Goal: Transaction & Acquisition: Purchase product/service

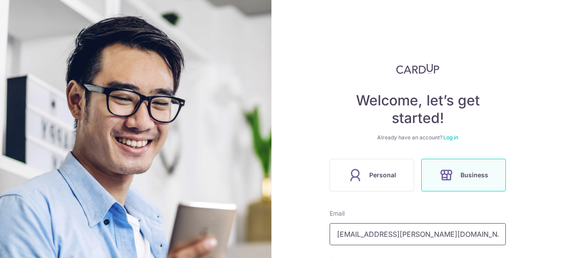
drag, startPoint x: 435, startPoint y: 233, endPoint x: 305, endPoint y: 229, distance: 130.4
click at [305, 229] on div "Welcome, let’s get started! Already have an account? Log in Personal Business E…" at bounding box center [417, 129] width 292 height 258
type input "m"
type input "[EMAIL_ADDRESS][DOMAIN_NAME]"
click at [327, 236] on div "Welcome, let’s get started! Already have an account? Log in Personal Business E…" at bounding box center [417, 129] width 292 height 258
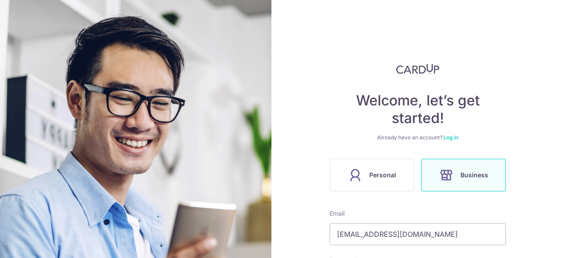
scroll to position [147, 0]
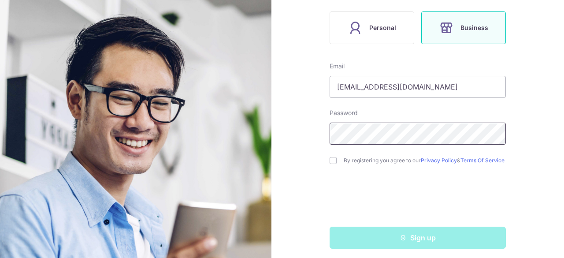
click at [314, 138] on div "Welcome, let’s get started! Already have an account? Log in Personal Business E…" at bounding box center [417, 129] width 292 height 258
click at [316, 163] on div "Welcome, let’s get started! Already have an account? Log in Personal Business E…" at bounding box center [417, 129] width 292 height 258
click at [334, 161] on input "checkbox" at bounding box center [332, 160] width 7 height 7
checkbox input "true"
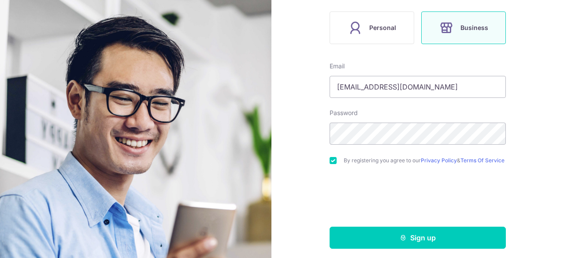
scroll to position [3, 0]
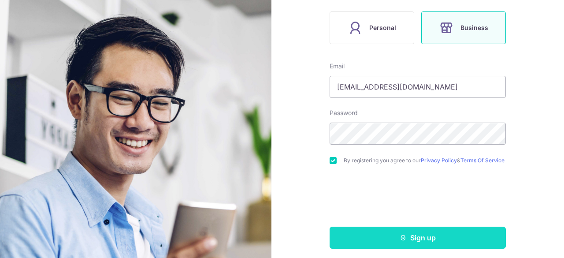
click at [403, 240] on icon "submit" at bounding box center [402, 237] width 7 height 7
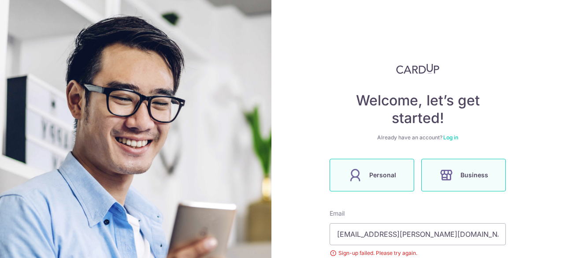
click at [370, 178] on span "Personal" at bounding box center [382, 175] width 27 height 11
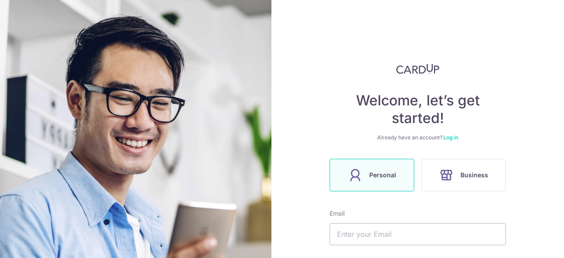
type input "aggarwal.kanupriya@gmail.com"
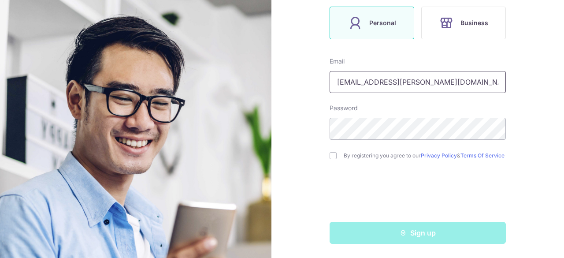
drag, startPoint x: 460, startPoint y: 81, endPoint x: 297, endPoint y: 84, distance: 162.9
click at [297, 84] on div "Welcome, let’s get started! Already have an account? Log in Personal Business E…" at bounding box center [417, 129] width 292 height 258
type input "[EMAIL_ADDRESS][DOMAIN_NAME]"
click at [281, 96] on div "Welcome, let’s get started! Already have an account? Log in Personal Business E…" at bounding box center [417, 129] width 292 height 258
click at [302, 129] on div "Welcome, let’s get started! Already have an account? Log in Personal Business E…" at bounding box center [417, 129] width 292 height 258
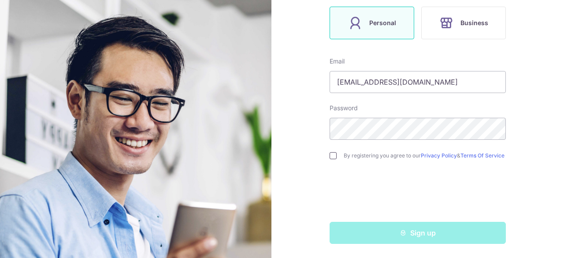
click at [329, 155] on input "checkbox" at bounding box center [332, 155] width 7 height 7
checkbox input "true"
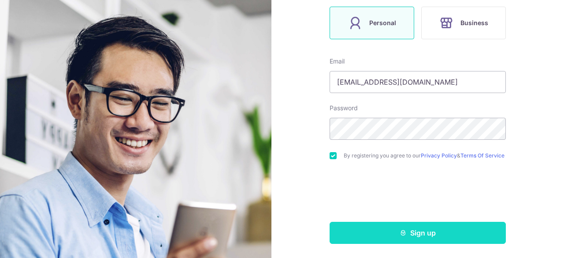
click at [408, 238] on button "Sign up" at bounding box center [417, 232] width 176 height 22
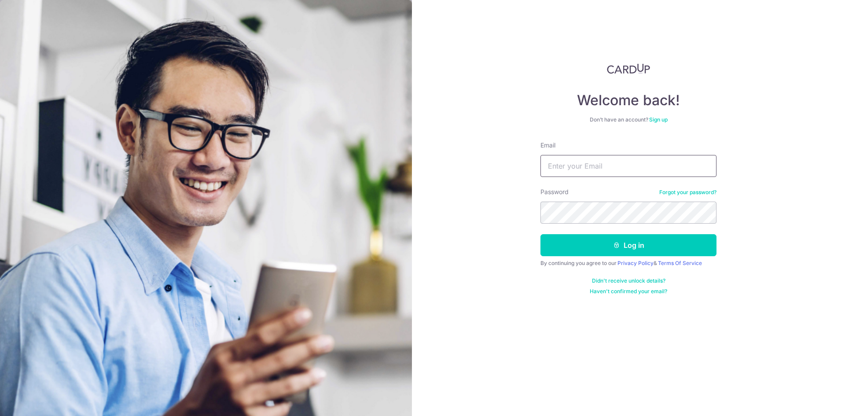
type input "[EMAIL_ADDRESS][PERSON_NAME][DOMAIN_NAME]"
drag, startPoint x: 652, startPoint y: 169, endPoint x: 504, endPoint y: 170, distance: 147.9
click at [500, 171] on div "Welcome back! Don’t have an account? Sign up Email aggarwal.kanupriya@gmail.com…" at bounding box center [628, 208] width 433 height 416
type input "[EMAIL_ADDRESS][DOMAIN_NAME]"
click at [500, 171] on div "Welcome back! Don’t have an account? Sign up Email sumit.bhasin1981@gmail.com P…" at bounding box center [628, 208] width 433 height 416
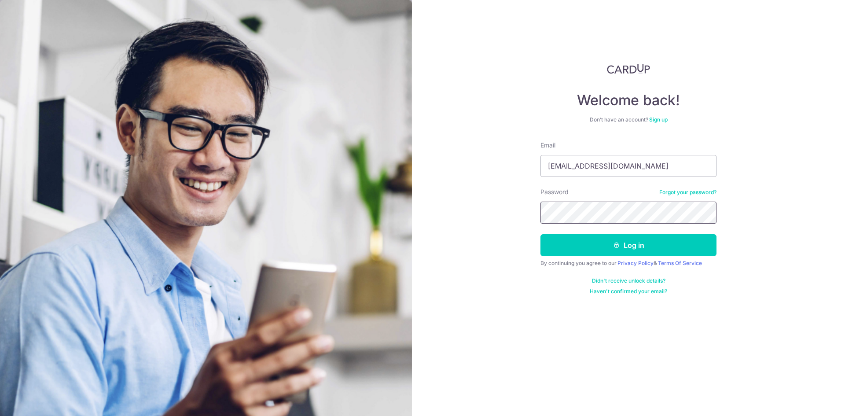
click at [503, 209] on div "Welcome back! Don’t have an account? Sign up Email sumit.bhasin1981@gmail.com P…" at bounding box center [628, 208] width 433 height 416
click at [541, 234] on button "Log in" at bounding box center [629, 245] width 176 height 22
click at [503, 209] on div "Welcome back! Don’t have an account? Sign up Email sumit.bhasin1981@gmail.com P…" at bounding box center [628, 208] width 433 height 416
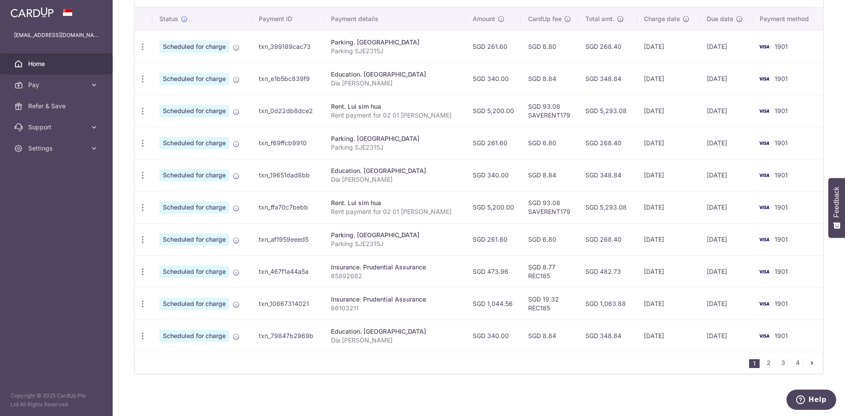
scroll to position [122, 0]
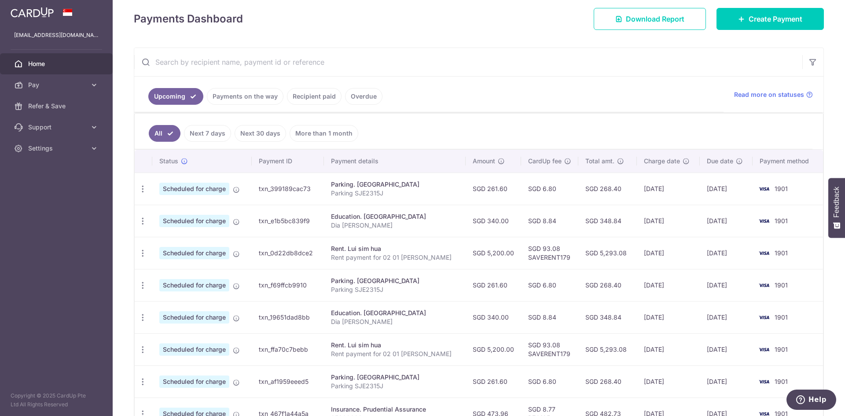
click at [308, 100] on link "Recipient paid" at bounding box center [314, 96] width 55 height 17
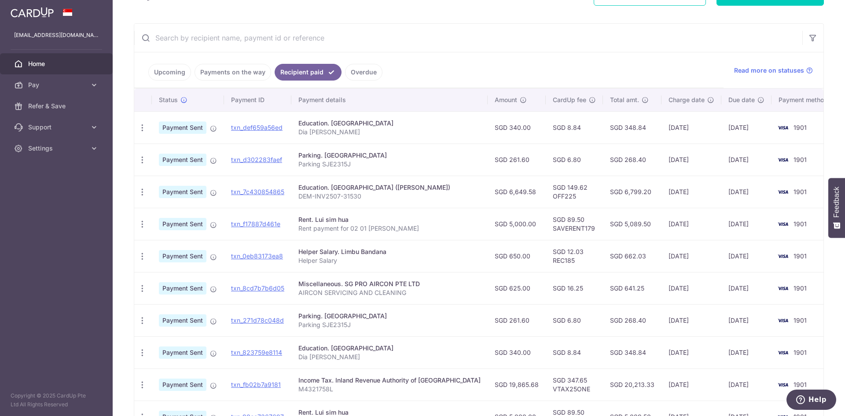
scroll to position [227, 0]
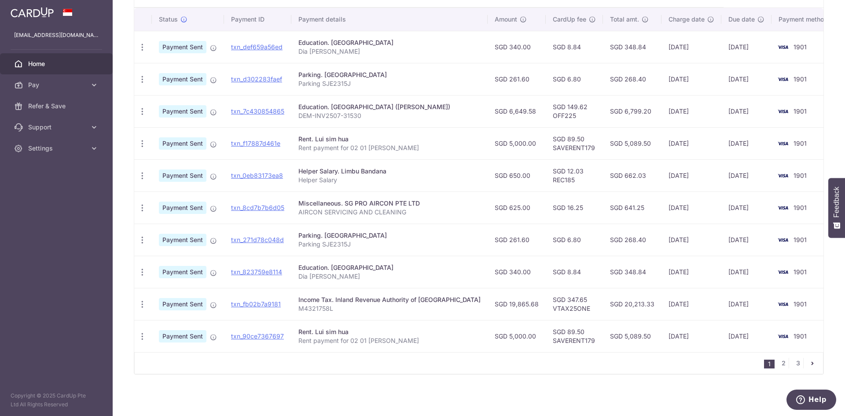
drag, startPoint x: 632, startPoint y: 341, endPoint x: 590, endPoint y: 58, distance: 285.7
click at [589, 58] on tbody "PDF Receipt Payment Sent txn_def659a56ed Education. [GEOGRAPHIC_DATA] Dia [PERS…" at bounding box center [486, 191] width 704 height 321
click at [778, 366] on link "2" at bounding box center [783, 363] width 11 height 11
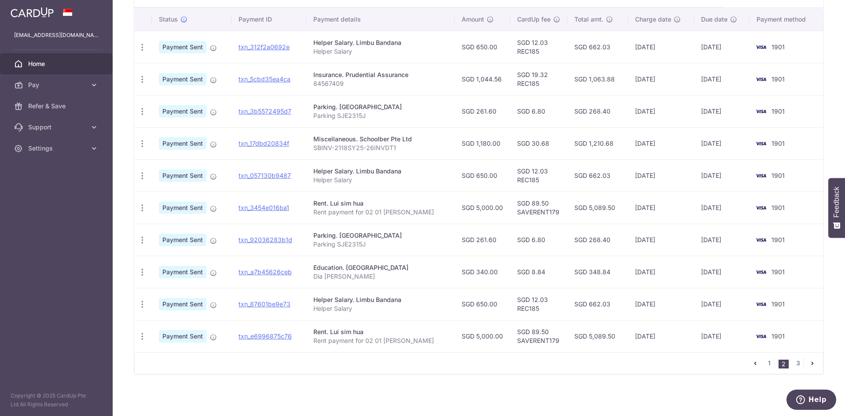
scroll to position [0, 0]
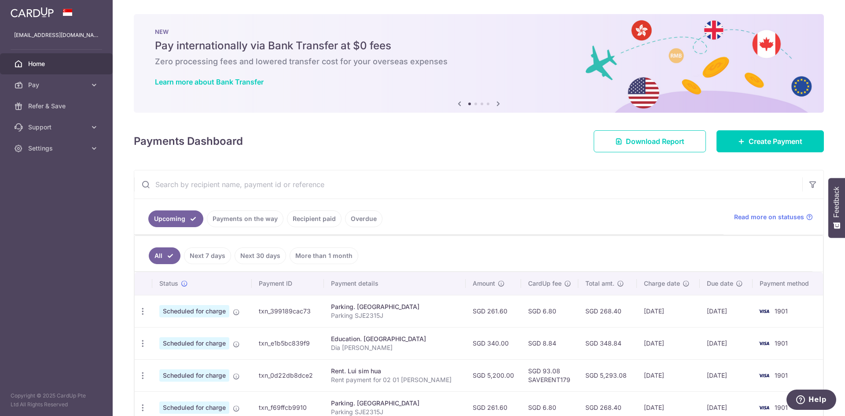
click at [303, 225] on link "Recipient paid" at bounding box center [314, 218] width 55 height 17
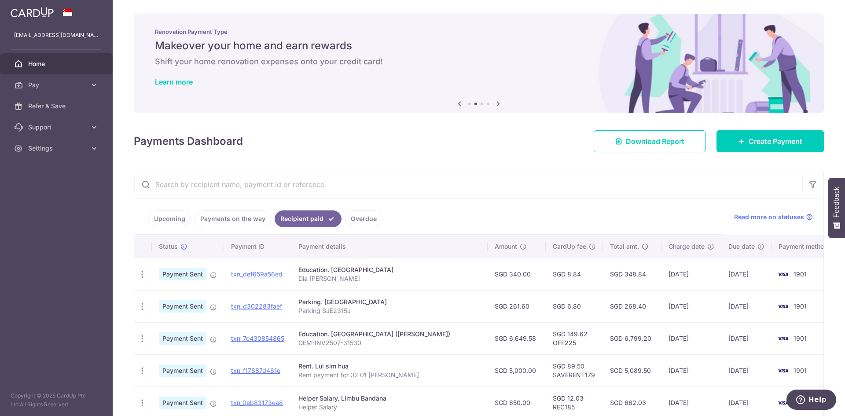
click at [42, 64] on span "Home" at bounding box center [57, 63] width 58 height 9
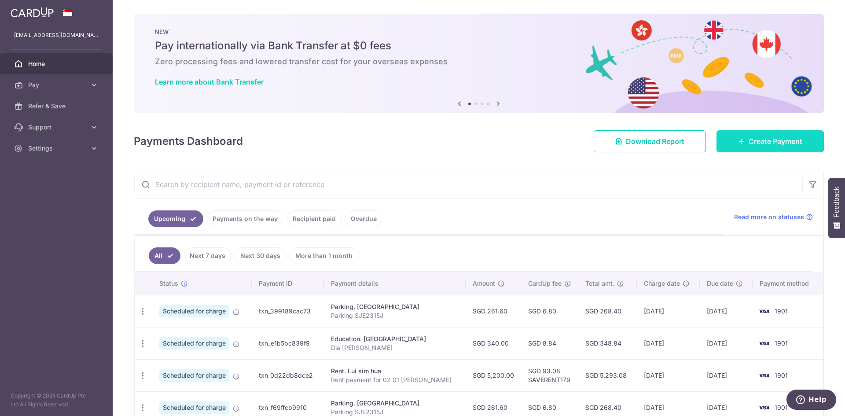
click at [750, 143] on span "Create Payment" at bounding box center [776, 141] width 54 height 11
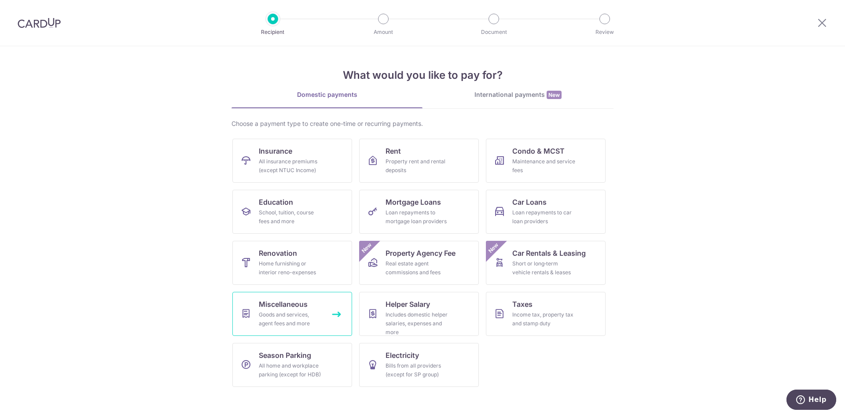
click at [265, 325] on div "Goods and services, agent fees and more" at bounding box center [290, 319] width 63 height 18
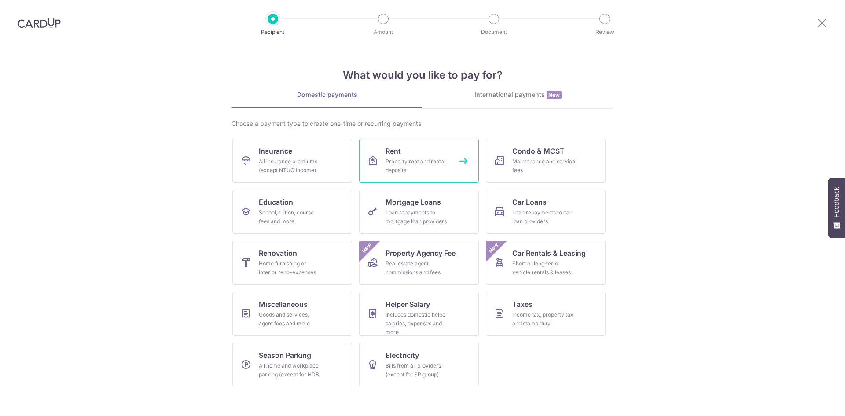
click at [391, 156] on span "Rent" at bounding box center [393, 151] width 15 height 11
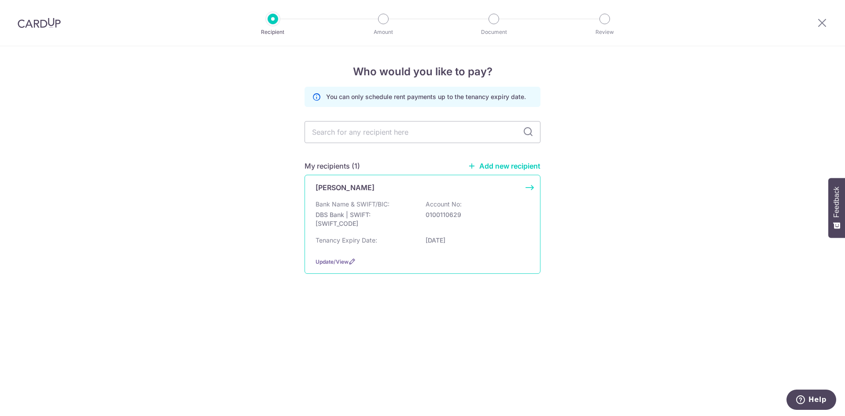
click at [354, 220] on p "DBS Bank | SWIFT: [SWIFT_CODE]" at bounding box center [365, 219] width 99 height 18
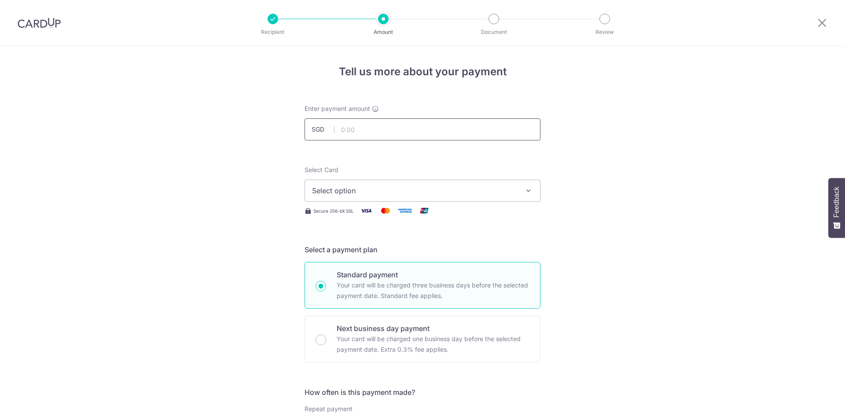
click at [371, 125] on input "text" at bounding box center [423, 129] width 236 height 22
click at [382, 192] on span "Select option" at bounding box center [414, 190] width 205 height 11
type input "400.00"
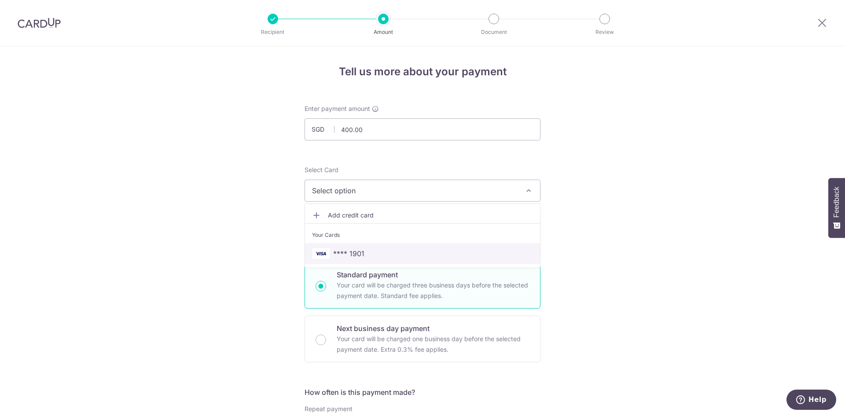
click at [371, 254] on span "**** 1901" at bounding box center [422, 253] width 221 height 11
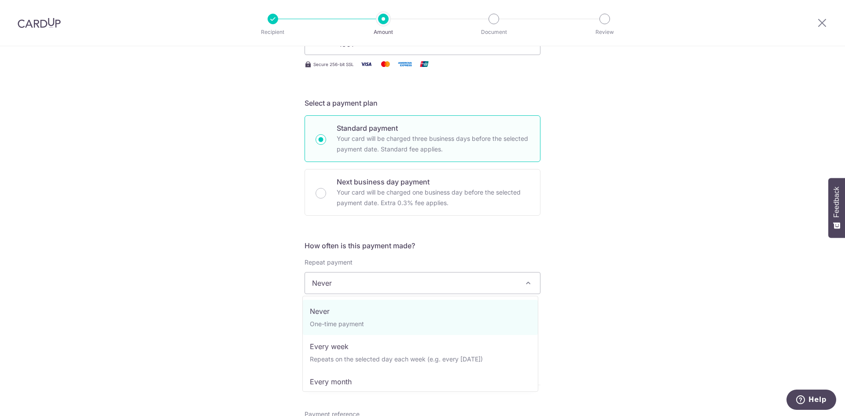
click at [376, 286] on span "Never" at bounding box center [422, 283] width 235 height 21
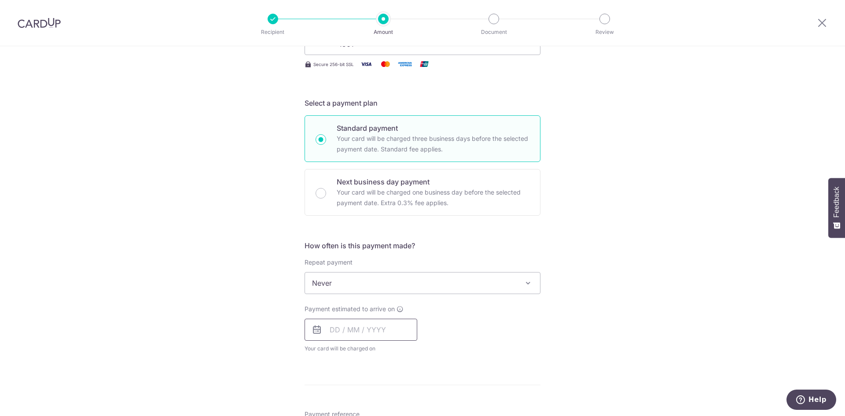
click at [331, 333] on input "text" at bounding box center [361, 330] width 113 height 22
click at [407, 392] on link "5" at bounding box center [411, 392] width 14 height 14
type input "[DATE]"
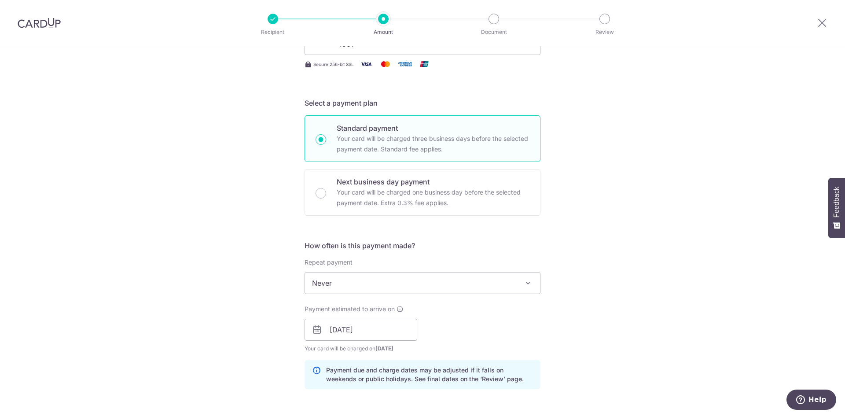
click at [494, 320] on div "Payment estimated to arrive on 05/09/2025 Prev Next Jan Feb Mar Apr May Jun Jul…" at bounding box center [422, 329] width 247 height 48
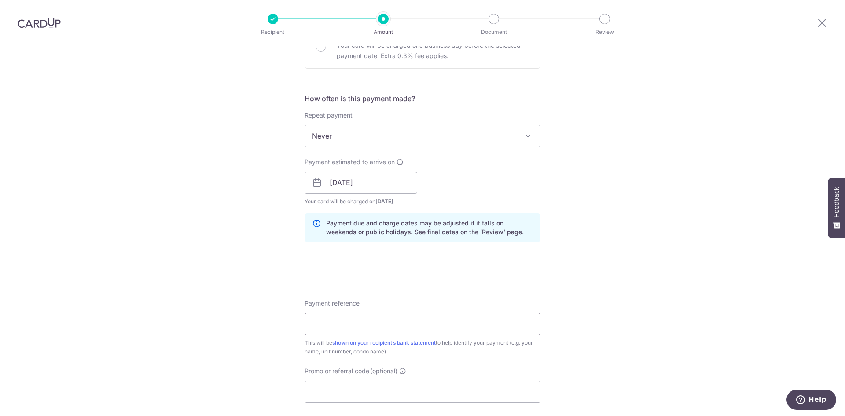
click at [344, 327] on input "Payment reference" at bounding box center [423, 324] width 236 height 22
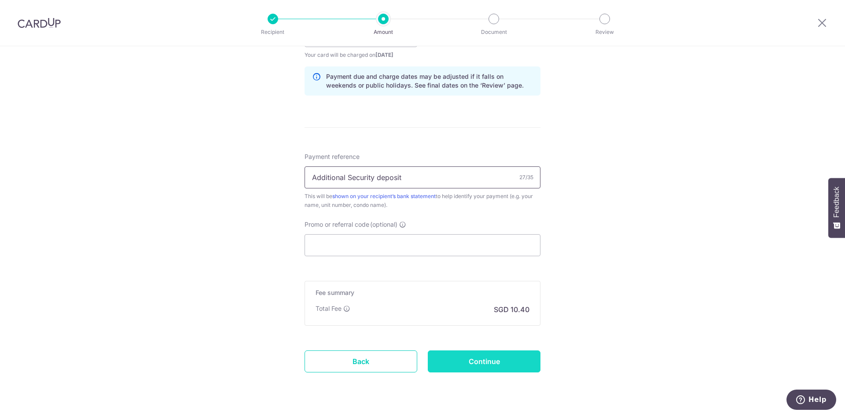
type input "Additional Security deposit"
click at [490, 363] on input "Continue" at bounding box center [484, 361] width 113 height 22
type input "Create Schedule"
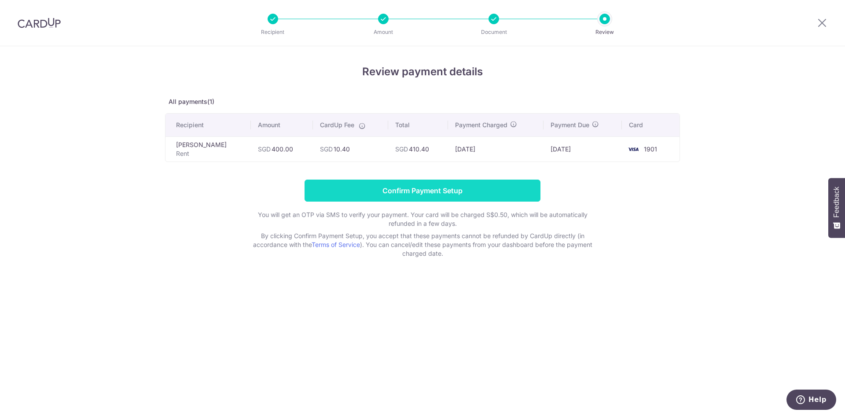
click at [406, 194] on input "Confirm Payment Setup" at bounding box center [423, 191] width 236 height 22
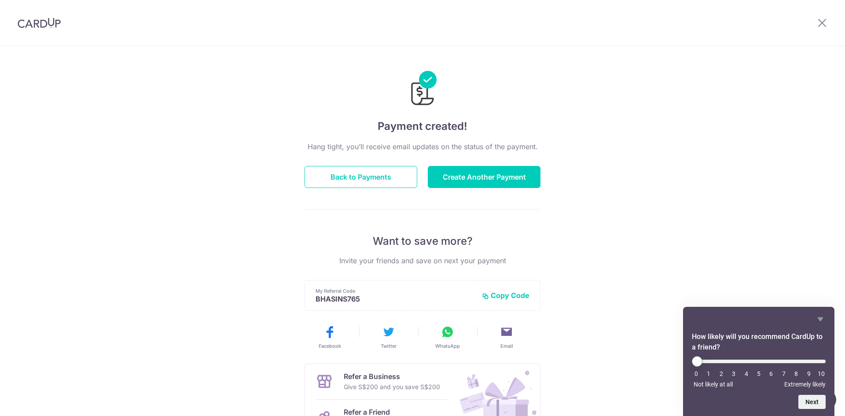
click at [600, 247] on div "Payment created! Hang tight, you’ll receive email updates on the status of the …" at bounding box center [422, 281] width 845 height 470
click at [824, 26] on icon at bounding box center [822, 22] width 11 height 11
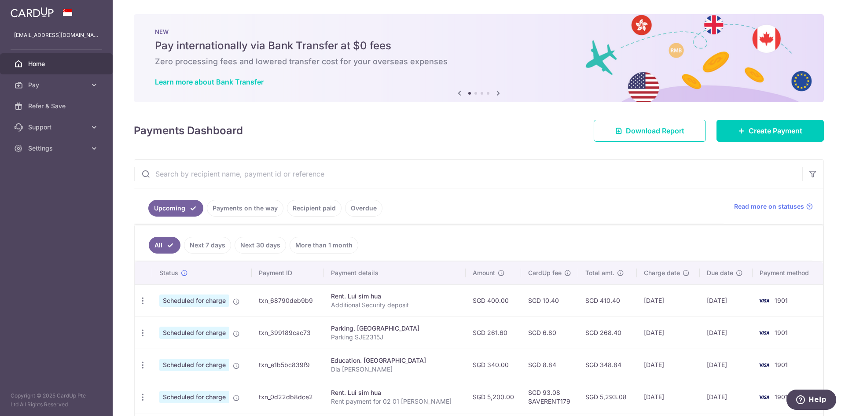
click at [237, 211] on link "Payments on the way" at bounding box center [245, 208] width 77 height 17
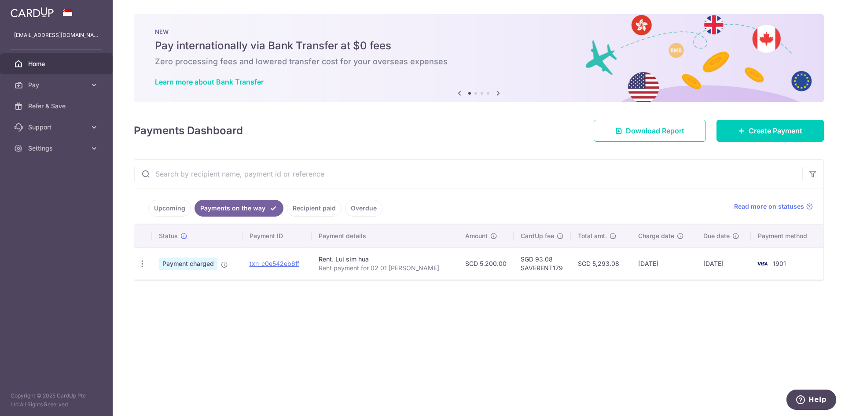
click at [178, 210] on link "Upcoming" at bounding box center [169, 208] width 43 height 17
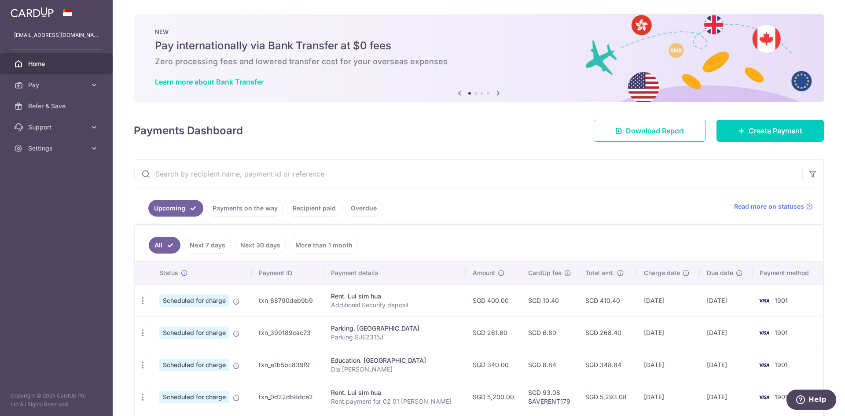
scroll to position [144, 0]
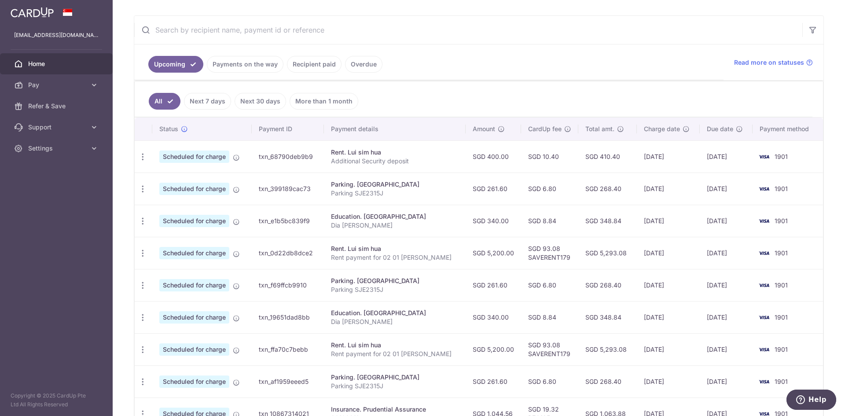
click at [239, 68] on link "Payments on the way" at bounding box center [245, 64] width 77 height 17
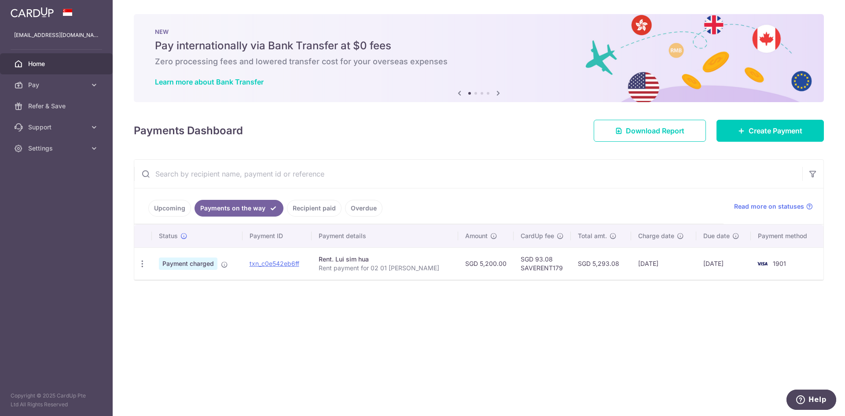
scroll to position [0, 0]
click at [316, 205] on link "Recipient paid" at bounding box center [314, 208] width 55 height 17
